Goal: Transaction & Acquisition: Purchase product/service

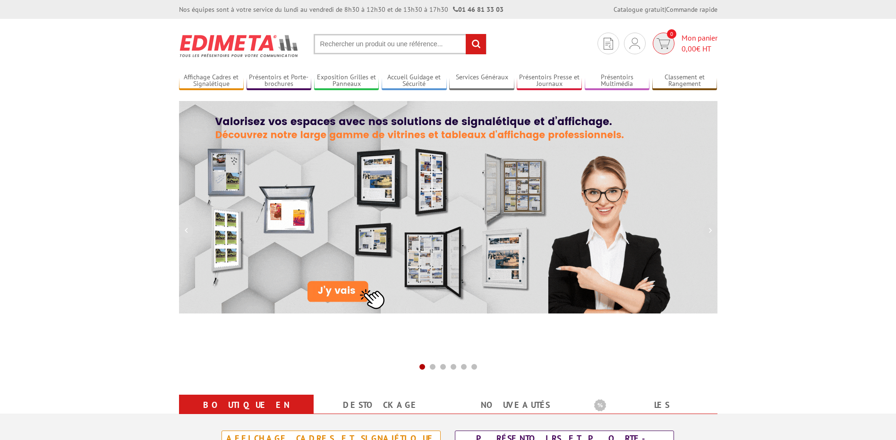
click at [698, 35] on span "Mon panier 0,00 € HT" at bounding box center [699, 44] width 36 height 22
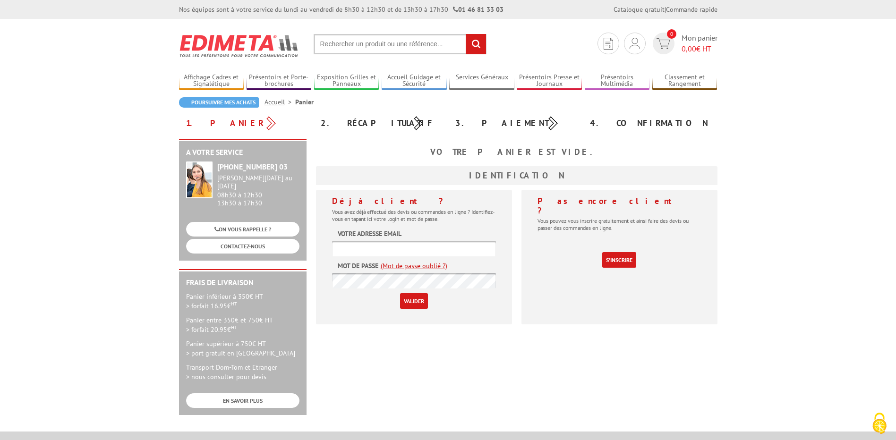
type input "vmonteil@bricodepot.com"
click at [416, 304] on input "Valider" at bounding box center [414, 301] width 28 height 16
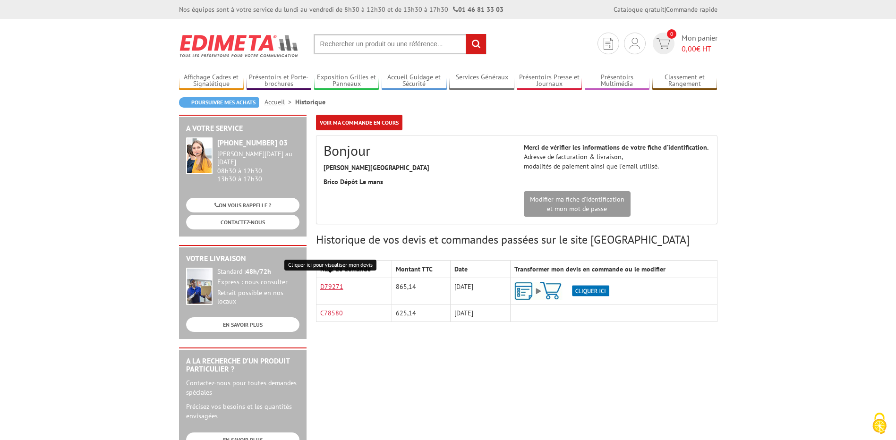
click at [327, 287] on link "D79271" at bounding box center [331, 286] width 23 height 9
click at [593, 290] on img at bounding box center [561, 291] width 95 height 18
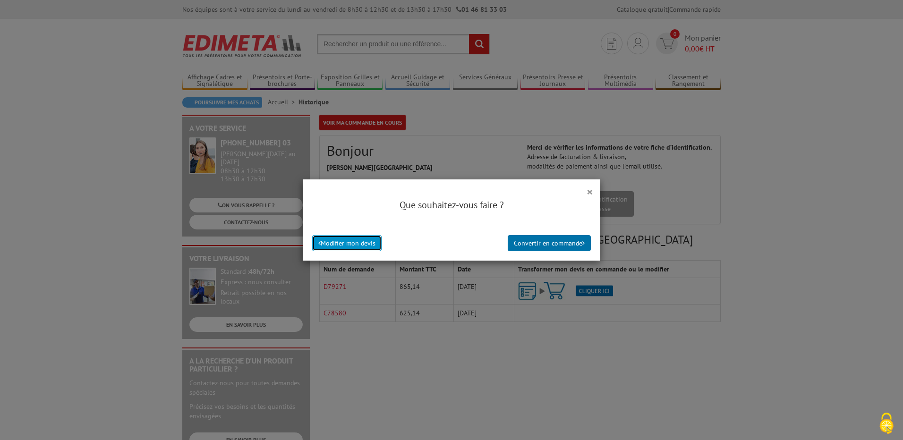
click at [353, 245] on button "Modifier mon devis" at bounding box center [346, 243] width 69 height 16
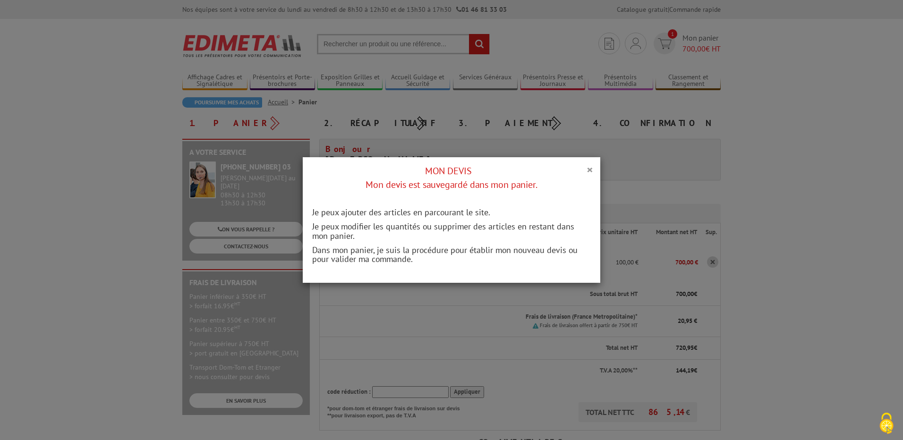
click at [580, 170] on h4 "MON DEVIS Mon devis est sauvegardé dans mon panier." at bounding box center [451, 177] width 283 height 27
click at [587, 171] on button "×" at bounding box center [590, 169] width 7 height 12
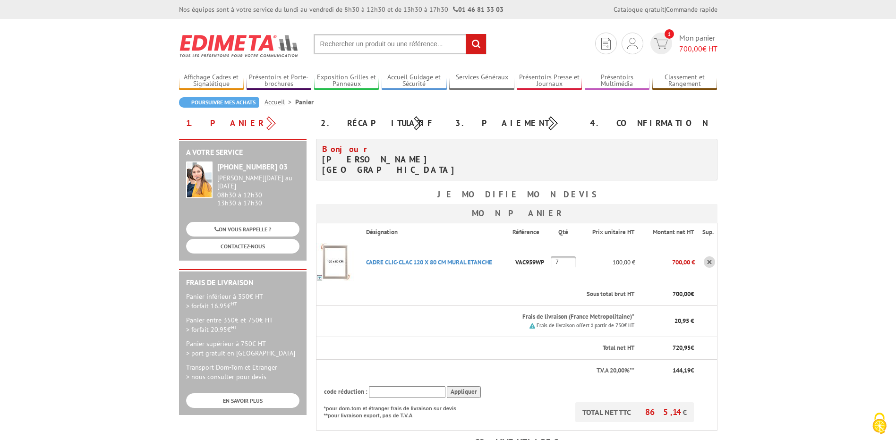
drag, startPoint x: 569, startPoint y: 255, endPoint x: 523, endPoint y: 251, distance: 45.9
click at [523, 251] on tr "CADRE CLIC-CLAC 120 X 80 CM MURAL ETANCHE Code promo non activable pour cet art…" at bounding box center [516, 262] width 401 height 43
type input "1"
click at [816, 271] on body "Nos équipes sont à votre service du lundi au vendredi de 8h30 à 12h30 et de 13h…" at bounding box center [448, 401] width 896 height 802
click at [740, 304] on body "Nos équipes sont à votre service du lundi au vendredi de 8h30 à 12h30 et de 13h…" at bounding box center [448, 401] width 896 height 802
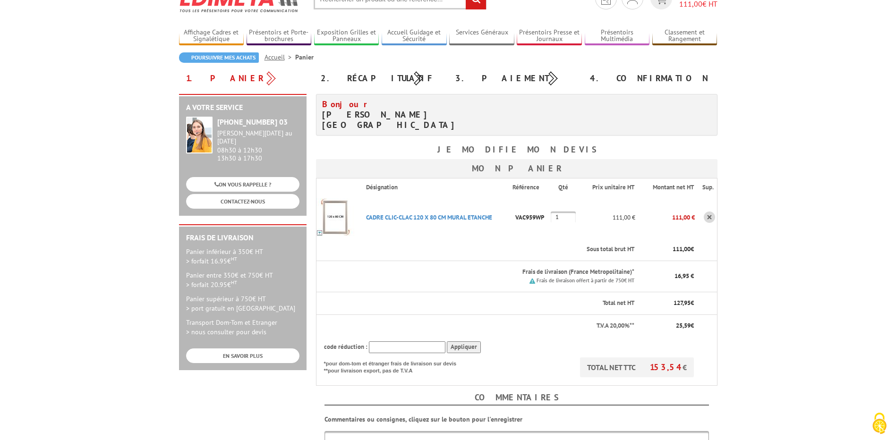
scroll to position [142, 0]
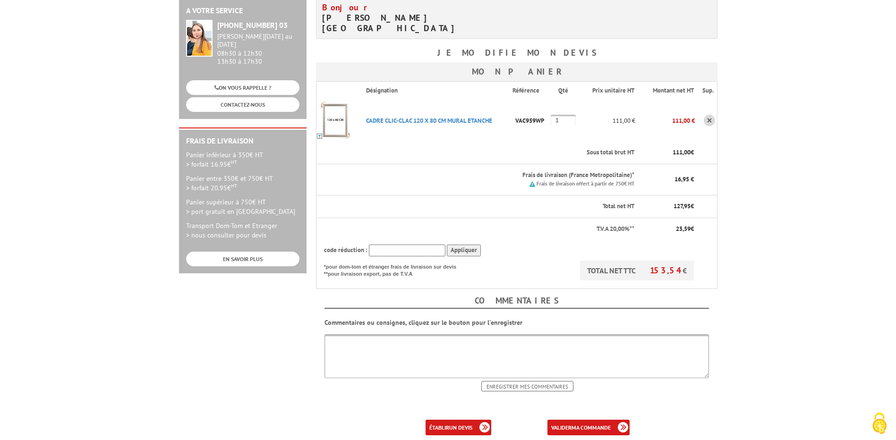
click at [439, 353] on textarea at bounding box center [516, 356] width 384 height 44
click at [580, 424] on b "ma commande" at bounding box center [590, 427] width 39 height 7
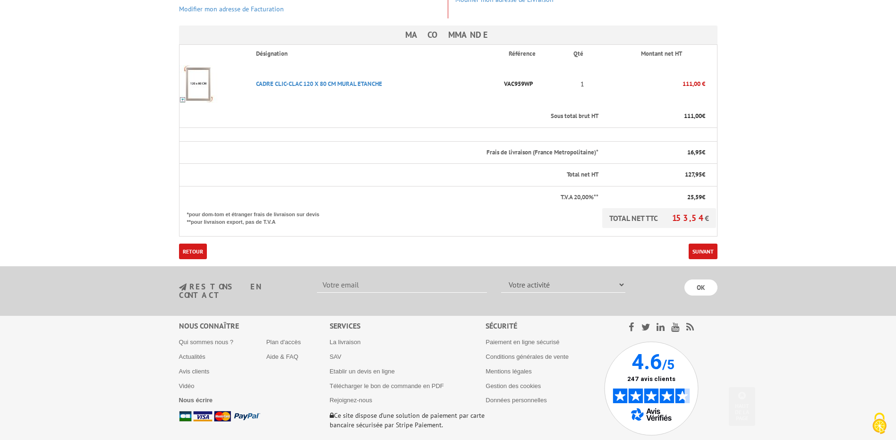
scroll to position [236, 0]
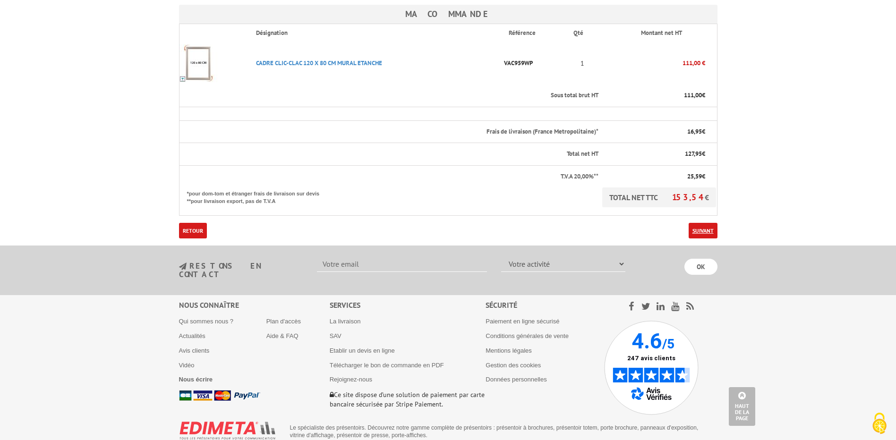
click at [703, 230] on link "Suivant" at bounding box center [703, 231] width 29 height 16
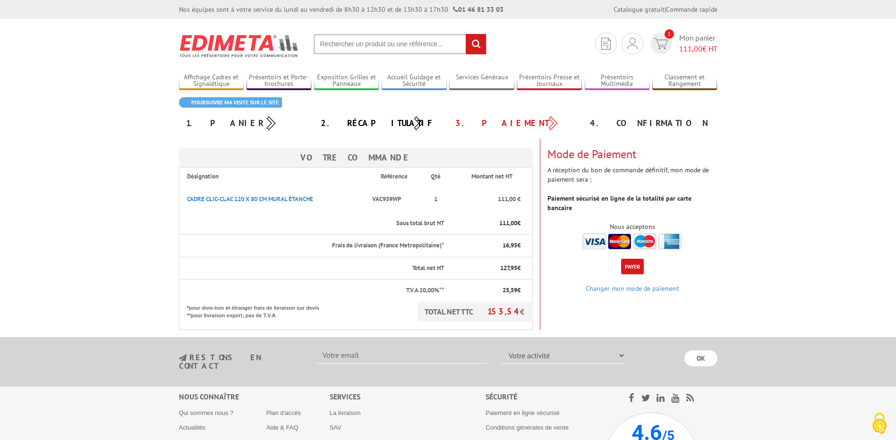
click at [623, 259] on button "Payer" at bounding box center [632, 267] width 23 height 16
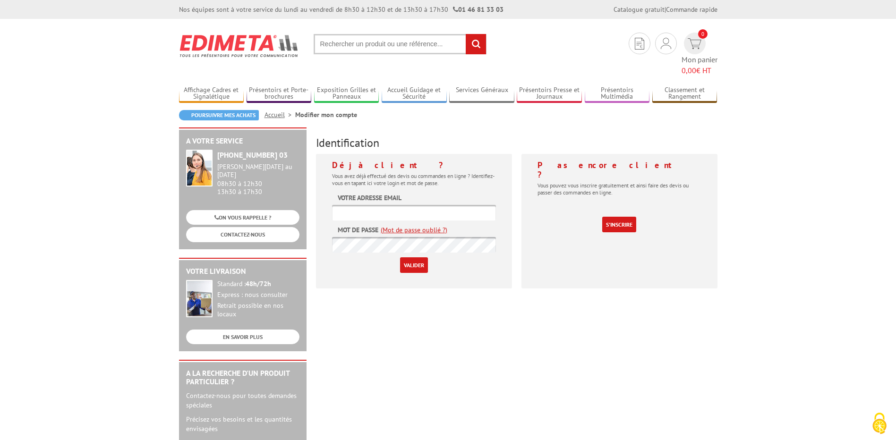
type input "vmonteil@bricodepot.com"
click at [417, 257] on input "Valider" at bounding box center [414, 265] width 28 height 16
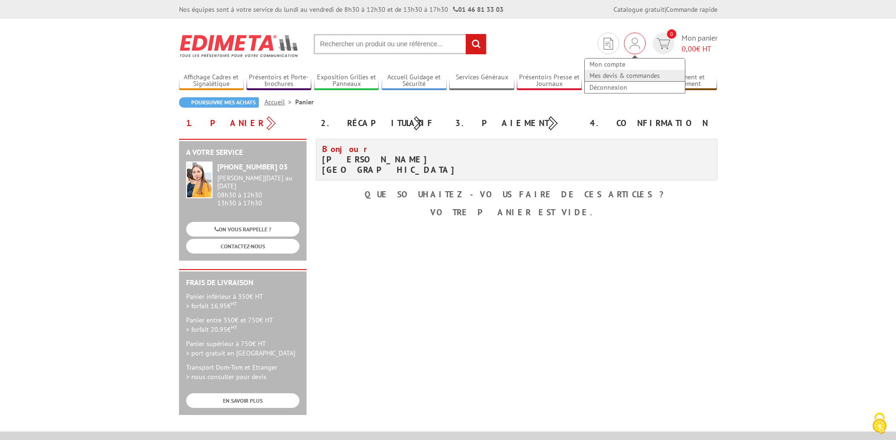
click at [617, 74] on link "Mes devis & commandes" at bounding box center [635, 75] width 100 height 11
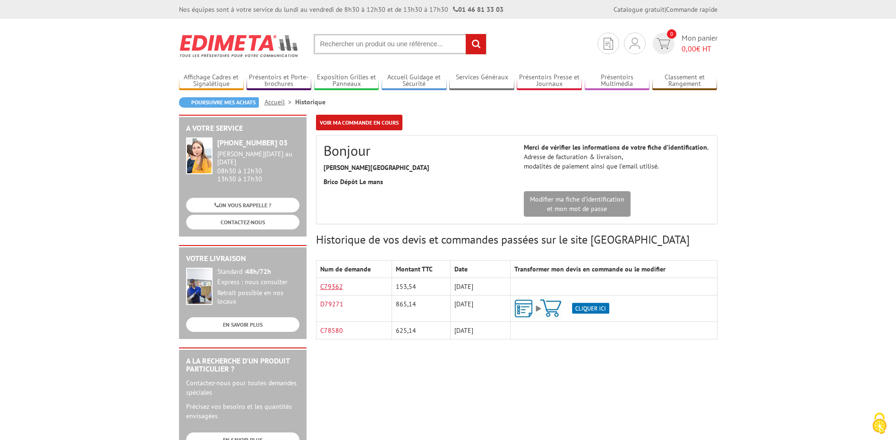
click at [341, 287] on link "C79362" at bounding box center [331, 286] width 23 height 9
